Goal: Find specific page/section: Find specific page/section

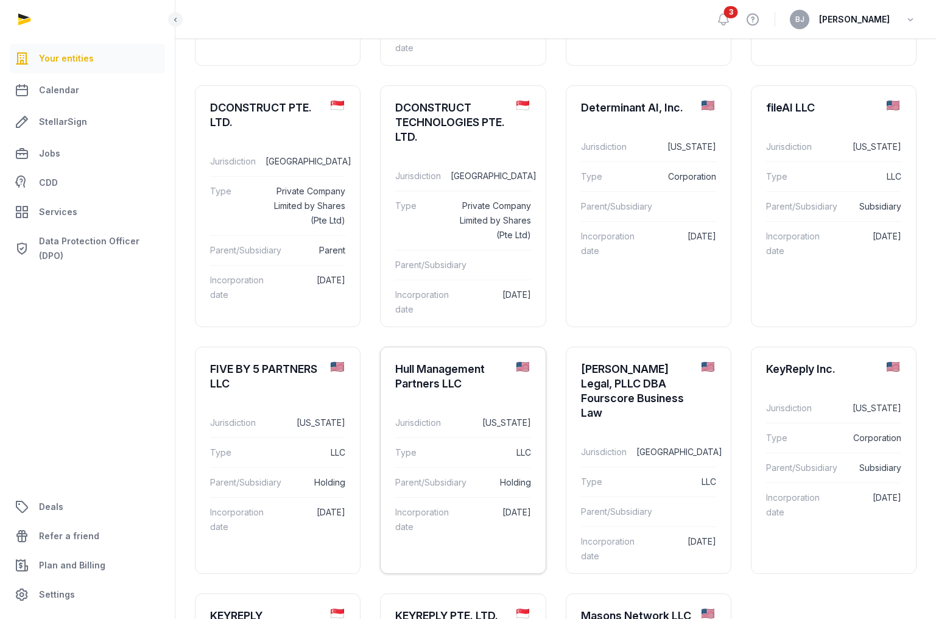
scroll to position [401, 0]
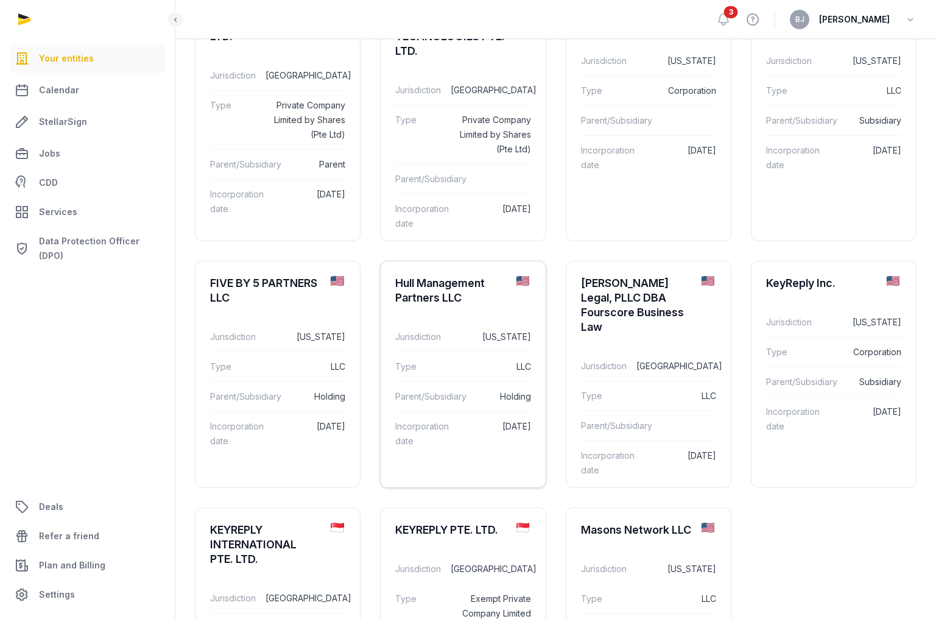
click at [463, 328] on div "Jurisdiction [US_STATE]" at bounding box center [462, 336] width 135 height 29
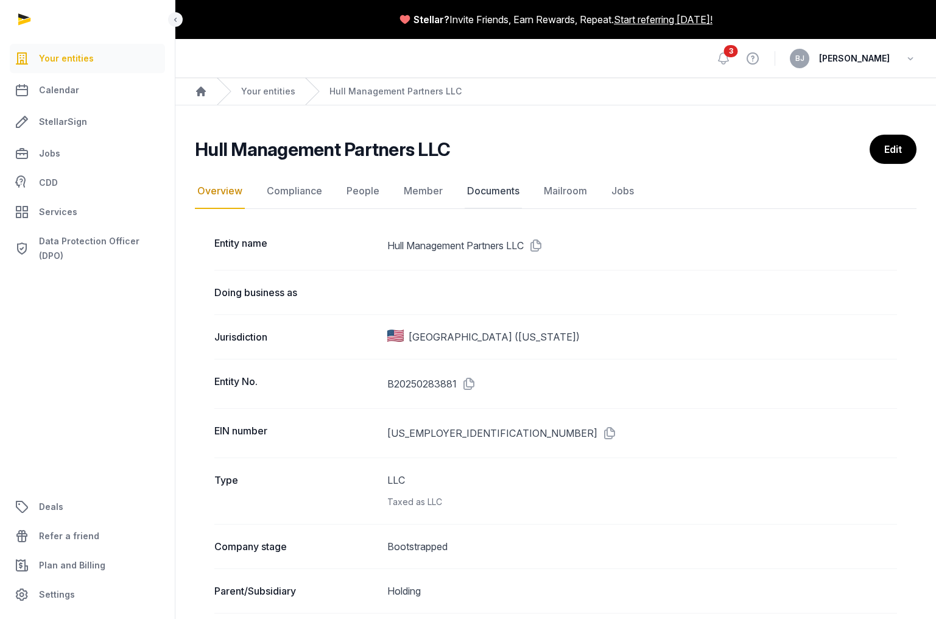
click at [478, 193] on link "Documents" at bounding box center [493, 191] width 57 height 35
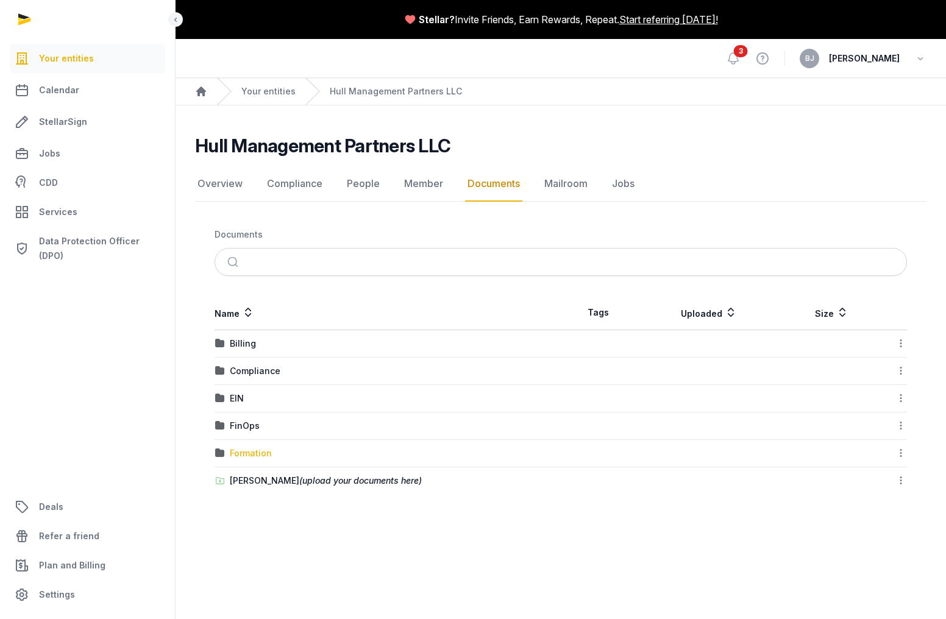
click at [244, 456] on div "Formation" at bounding box center [251, 453] width 42 height 12
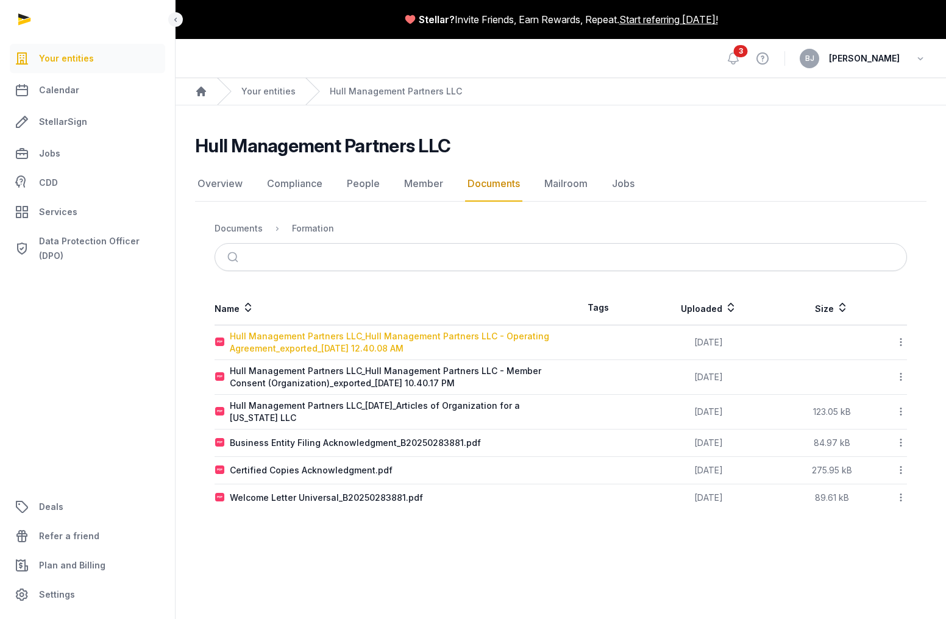
click at [306, 335] on div "Hull Management Partners LLC_Hull Management Partners LLC - Operating Agreement…" at bounding box center [395, 342] width 330 height 24
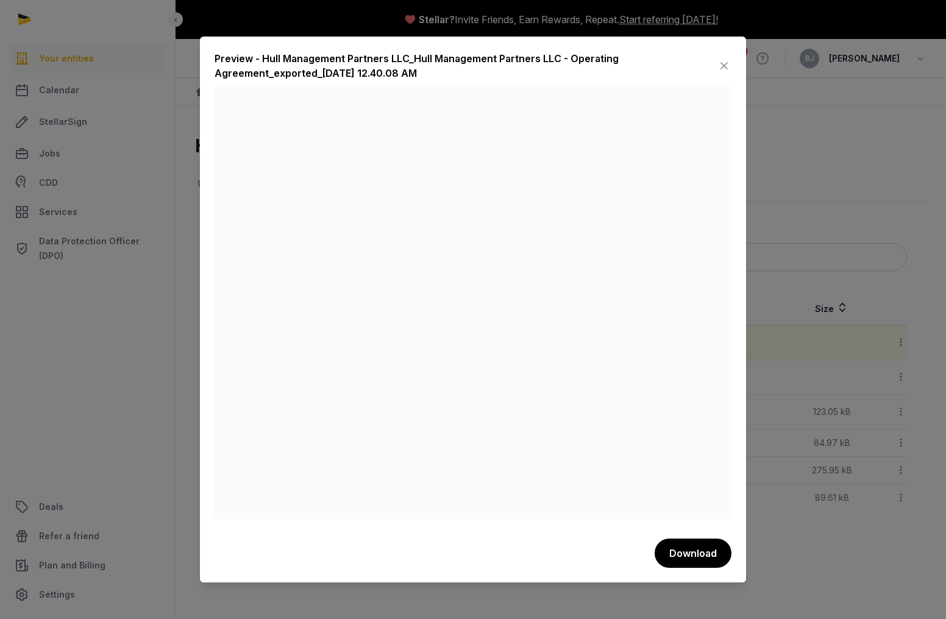
click at [720, 63] on icon at bounding box center [723, 65] width 15 height 19
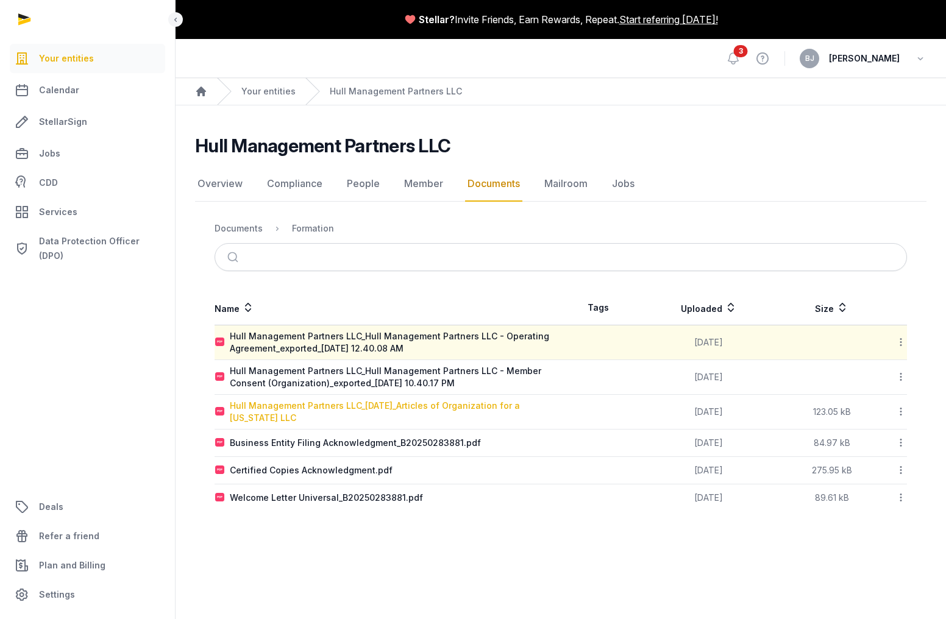
click at [317, 406] on div "Hull Management Partners LLC_[DATE]_Articles of Organization for a [US_STATE] L…" at bounding box center [395, 412] width 330 height 24
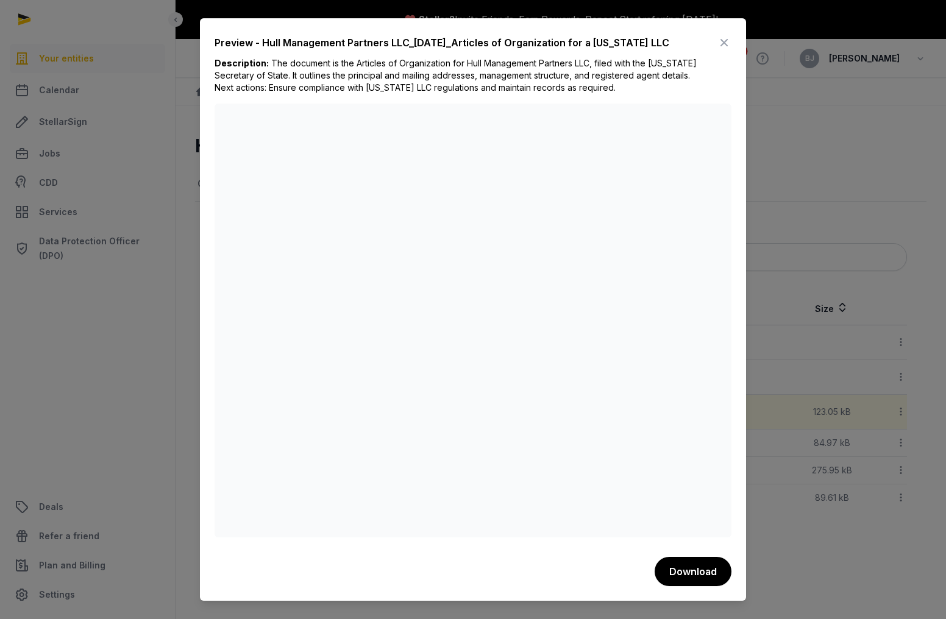
click at [734, 38] on div "Preview - Hull Management Partners LLC_[DATE]_Articles of Organization for a [U…" at bounding box center [473, 309] width 546 height 582
click at [726, 40] on icon at bounding box center [723, 42] width 15 height 19
